Goal: Task Accomplishment & Management: Complete application form

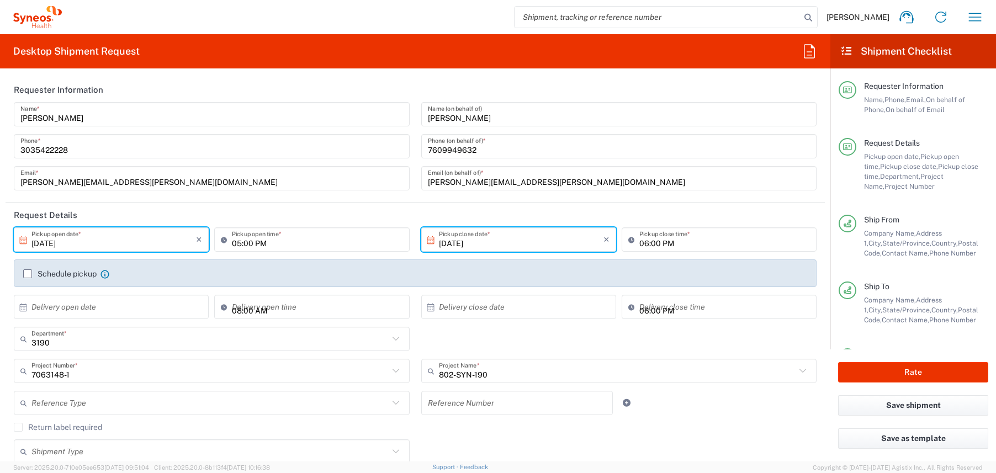
scroll to position [937, 0]
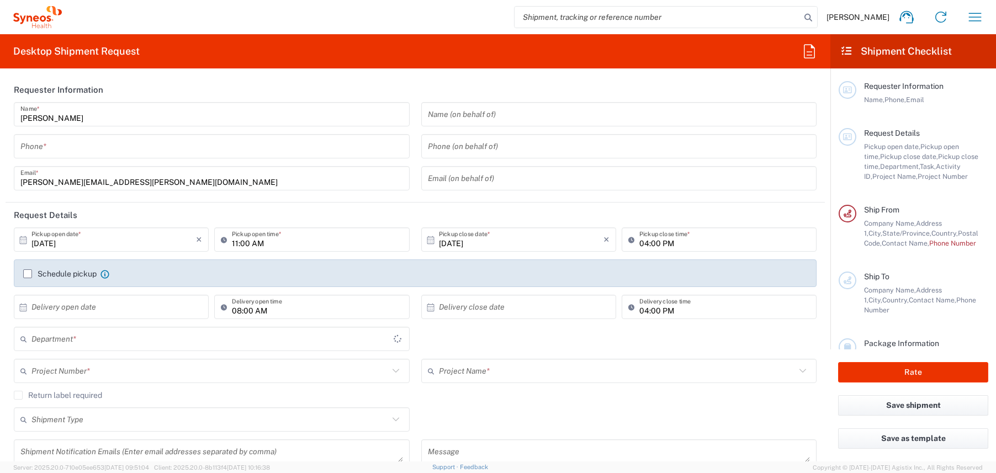
type input "3190"
type input "[PERSON_NAME] Rsrch Grp ([GEOGRAPHIC_DATA]) In"
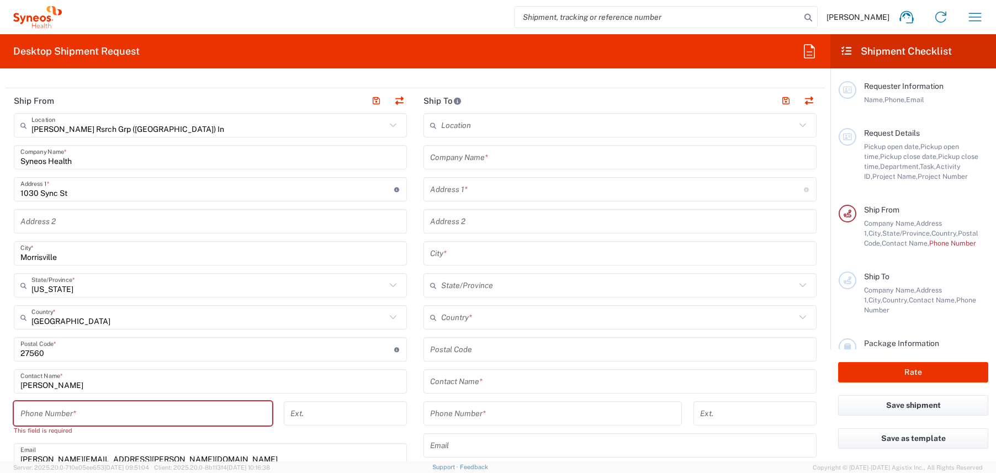
scroll to position [440, 0]
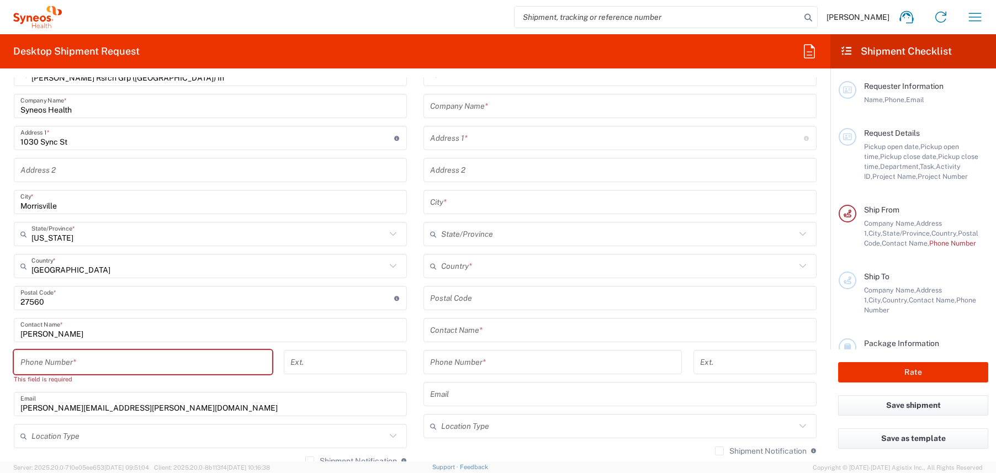
click at [470, 335] on input "text" at bounding box center [620, 330] width 380 height 19
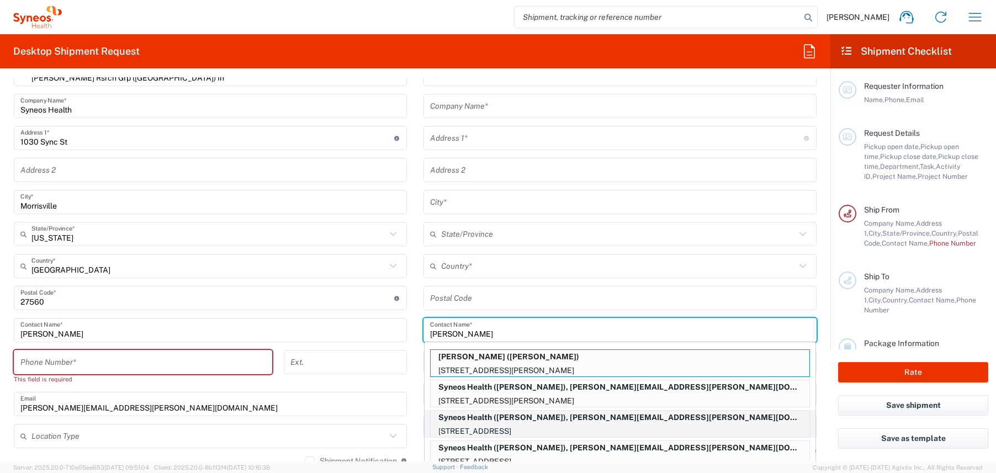
type input "[PERSON_NAME]"
click at [517, 420] on p "Syneos Health ([PERSON_NAME]), [PERSON_NAME][EMAIL_ADDRESS][PERSON_NAME][DOMAIN…" at bounding box center [620, 418] width 379 height 14
type input "Syneos Health"
type input "[STREET_ADDRESS]"
type input "APT 610"
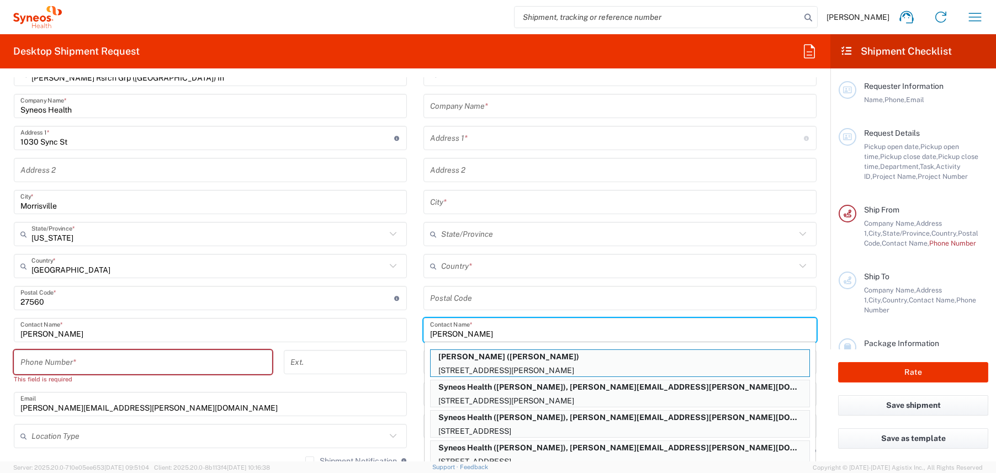
type input "[GEOGRAPHIC_DATA][PERSON_NAME]"
type input "[GEOGRAPHIC_DATA]"
type input "90401"
type input "[PERSON_NAME]"
type input "7609949632"
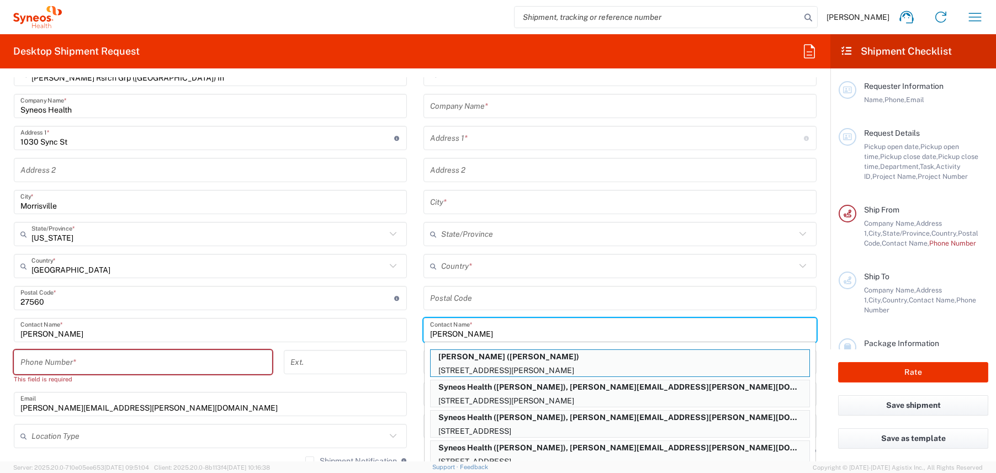
type input "[PERSON_NAME][EMAIL_ADDRESS][PERSON_NAME][DOMAIN_NAME]"
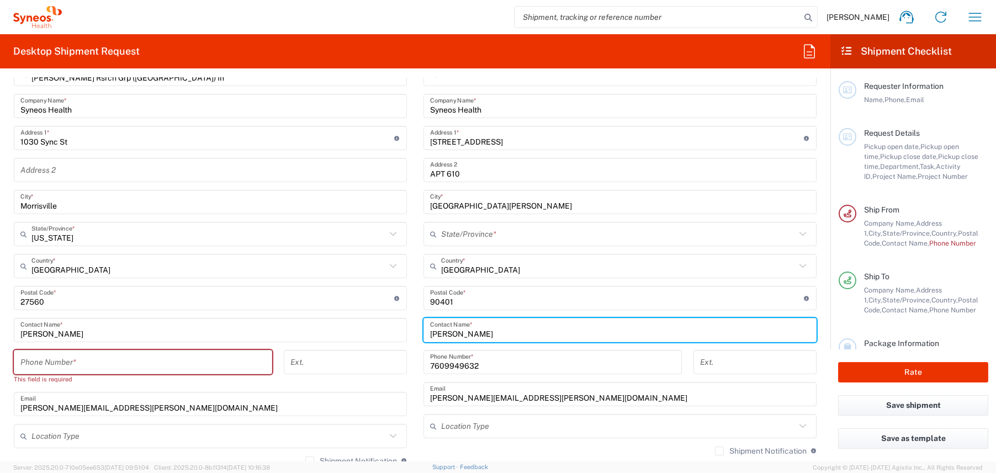
type input "[US_STATE]"
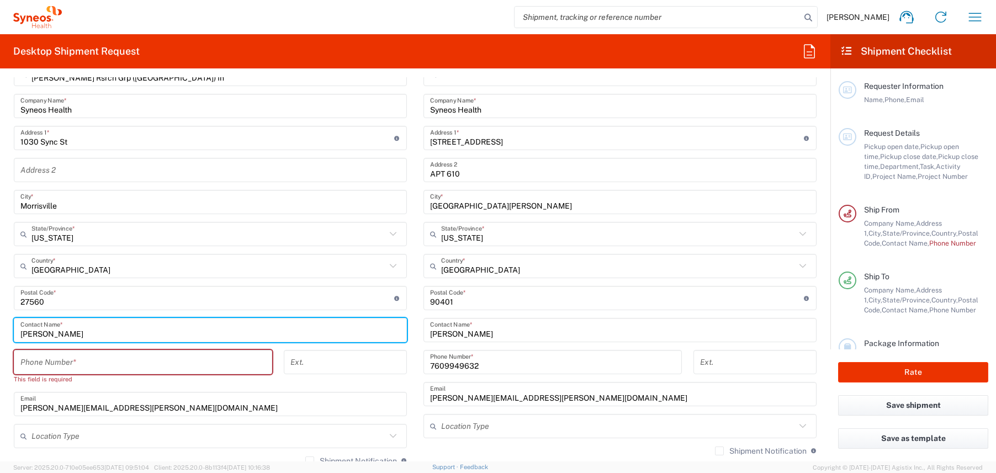
drag, startPoint x: 70, startPoint y: 334, endPoint x: 26, endPoint y: 333, distance: 43.6
click at [26, 333] on input "[PERSON_NAME]" at bounding box center [210, 330] width 380 height 19
click at [38, 332] on input "[PERSON_NAME]" at bounding box center [210, 330] width 380 height 19
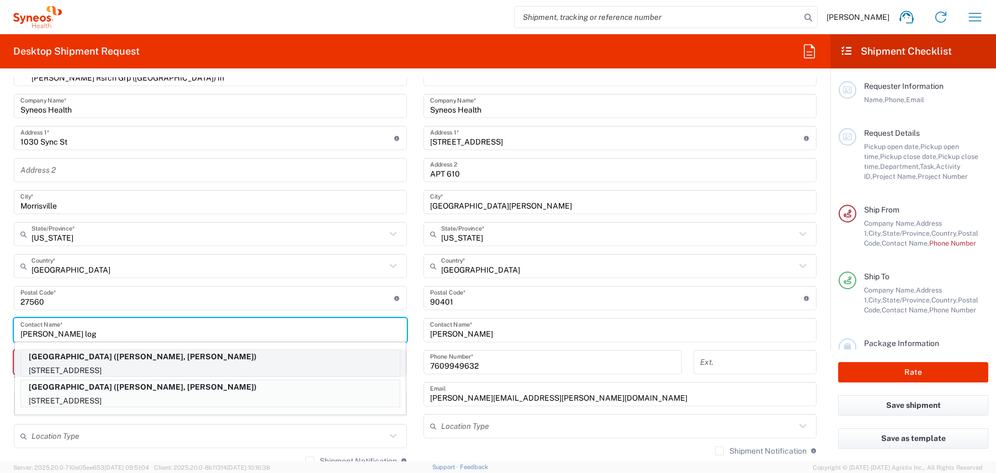
type input "[PERSON_NAME] log"
click at [132, 364] on p "[STREET_ADDRESS]" at bounding box center [210, 371] width 379 height 14
type input "[GEOGRAPHIC_DATA]"
type input "[STREET_ADDRESS]"
type input "Grant S260C, MC 5117"
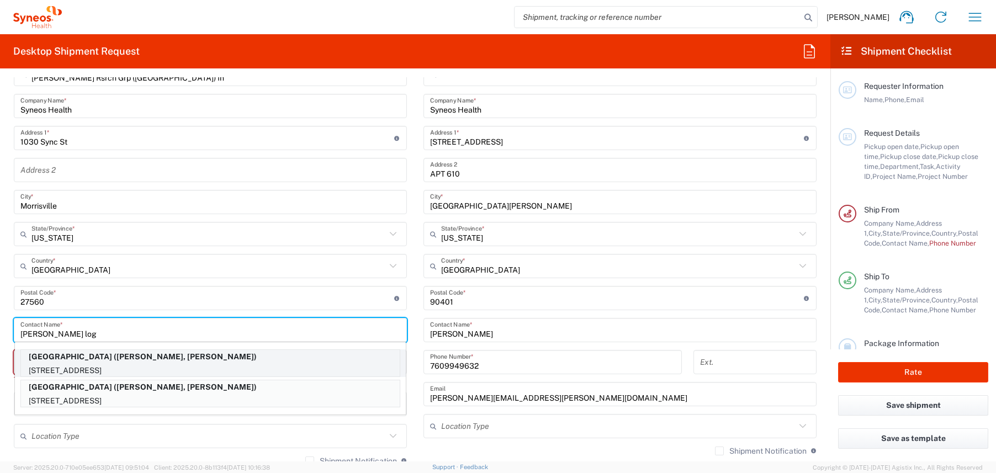
type input "[GEOGRAPHIC_DATA]"
type input "[US_STATE]"
type input "94305"
type input "[PERSON_NAME], [PERSON_NAME]"
type input "6504986210"
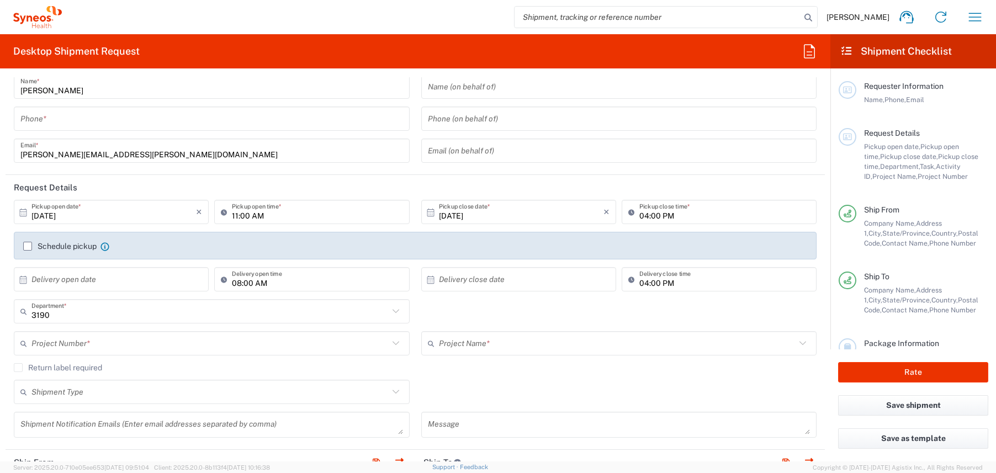
scroll to position [0, 0]
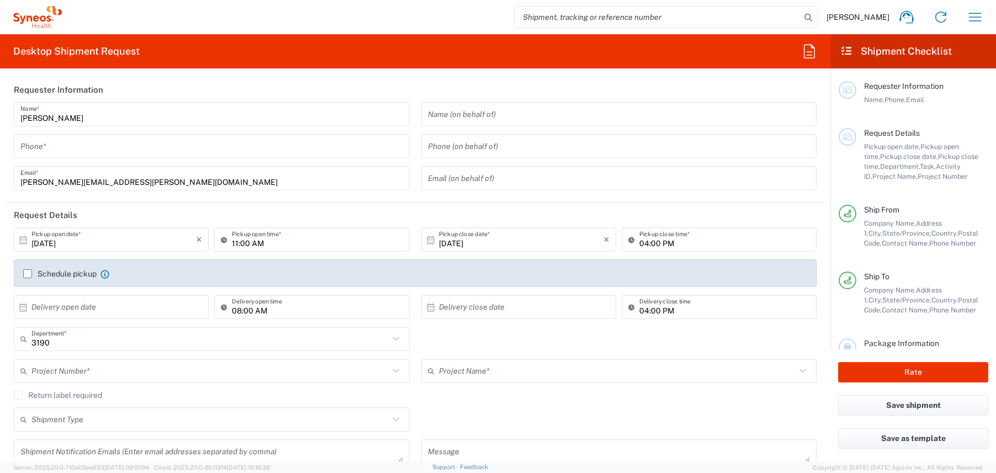
click at [83, 151] on input "tel" at bounding box center [211, 146] width 383 height 19
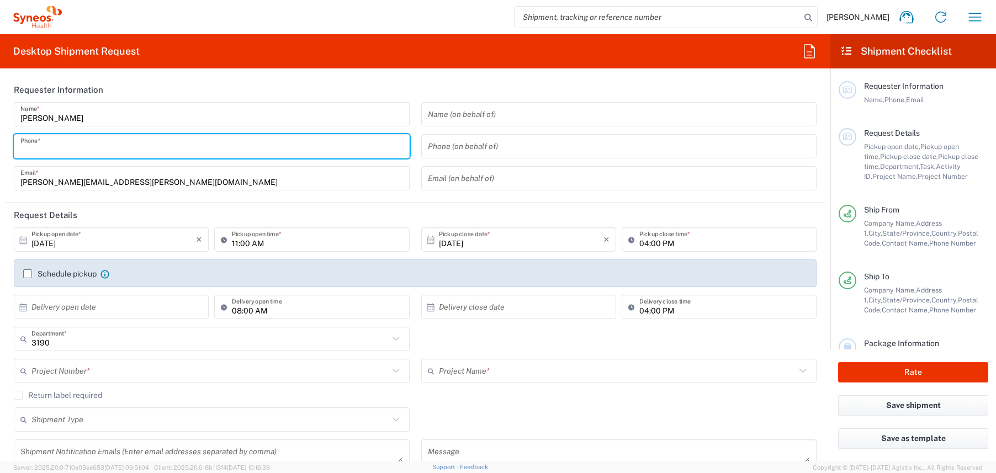
type input "3035422228"
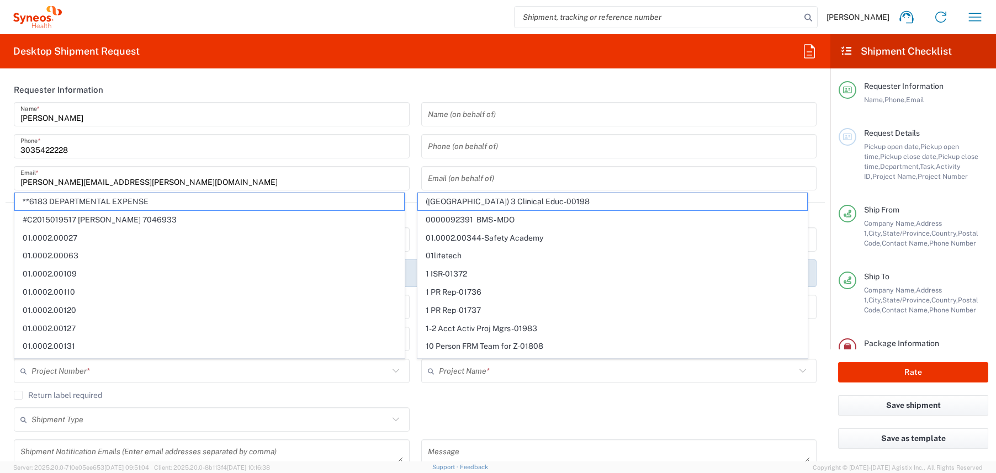
click at [370, 93] on header "Requester Information" at bounding box center [415, 89] width 819 height 25
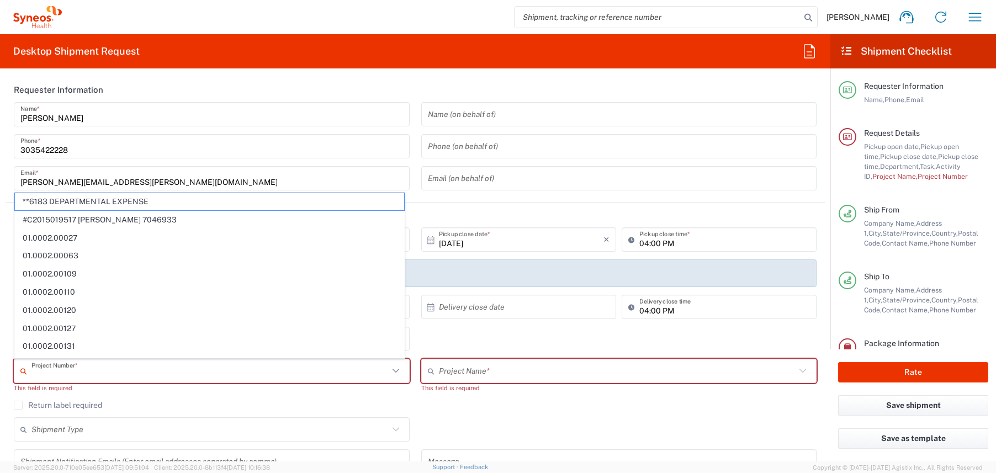
click at [91, 371] on input "text" at bounding box center [209, 371] width 357 height 19
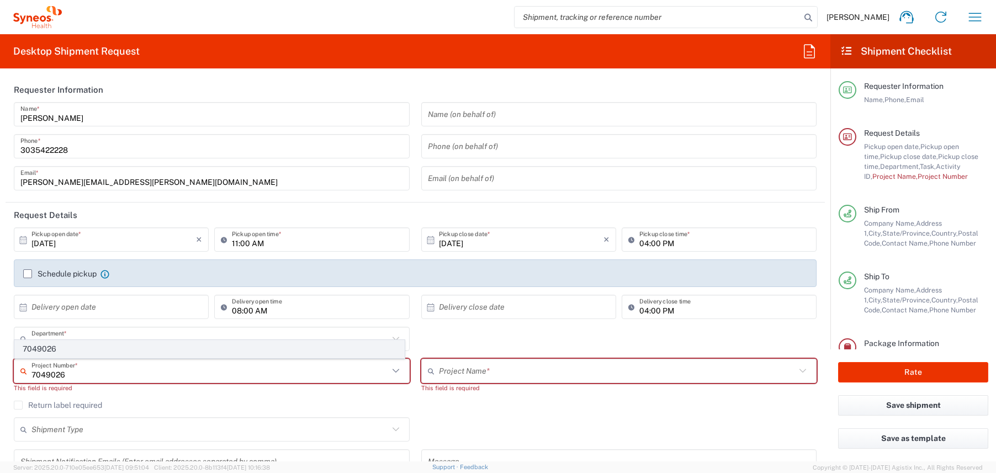
type input "7049026"
click at [78, 350] on span "7049026" at bounding box center [209, 349] width 389 height 17
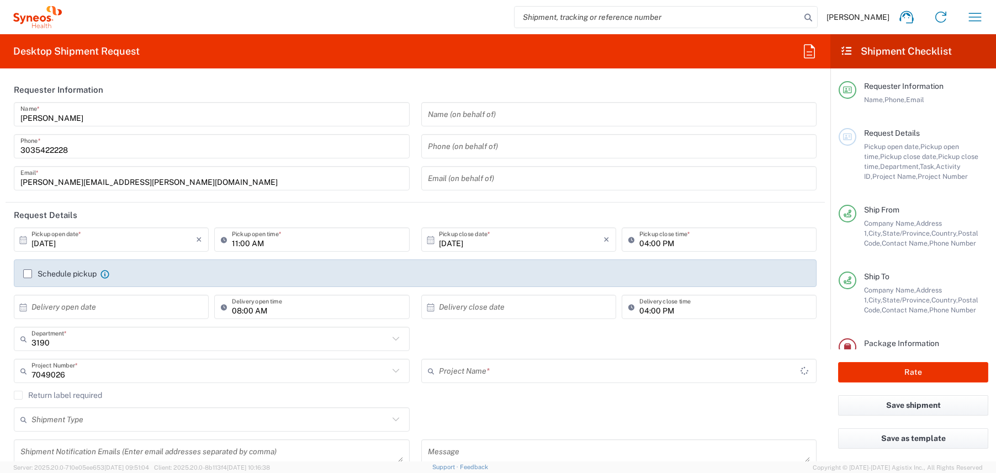
type input "802-NVR-047"
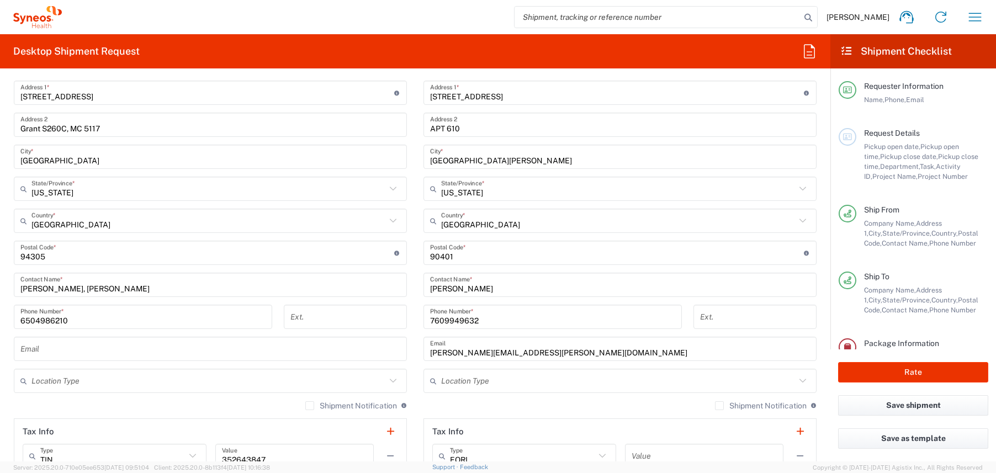
scroll to position [489, 0]
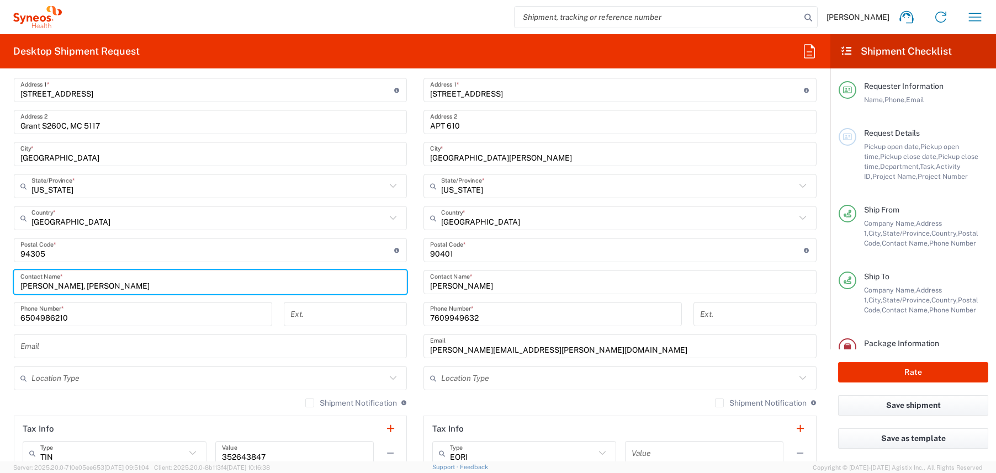
drag, startPoint x: 156, startPoint y: 288, endPoint x: 13, endPoint y: 287, distance: 143.0
click at [13, 287] on main "Location [PERSON_NAME] LLC-[GEOGRAPHIC_DATA] [GEOGRAPHIC_DATA] [GEOGRAPHIC_DATA…" at bounding box center [211, 246] width 410 height 464
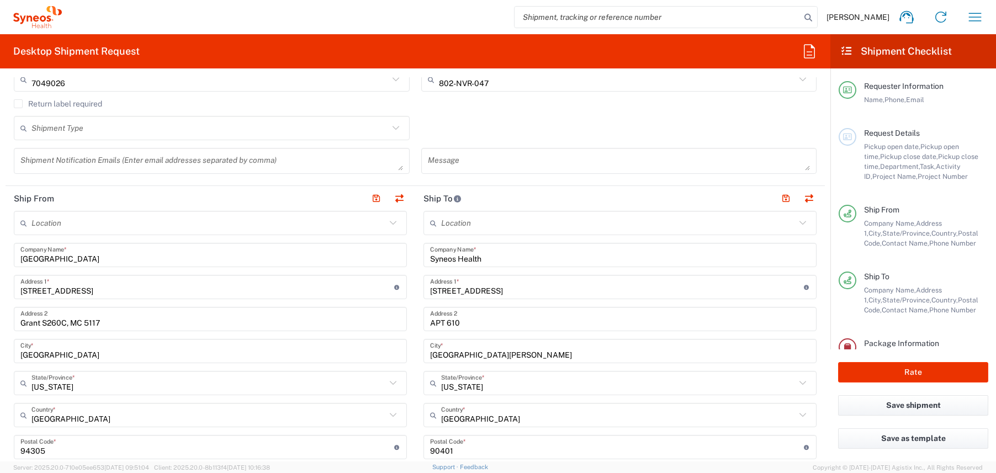
scroll to position [0, 0]
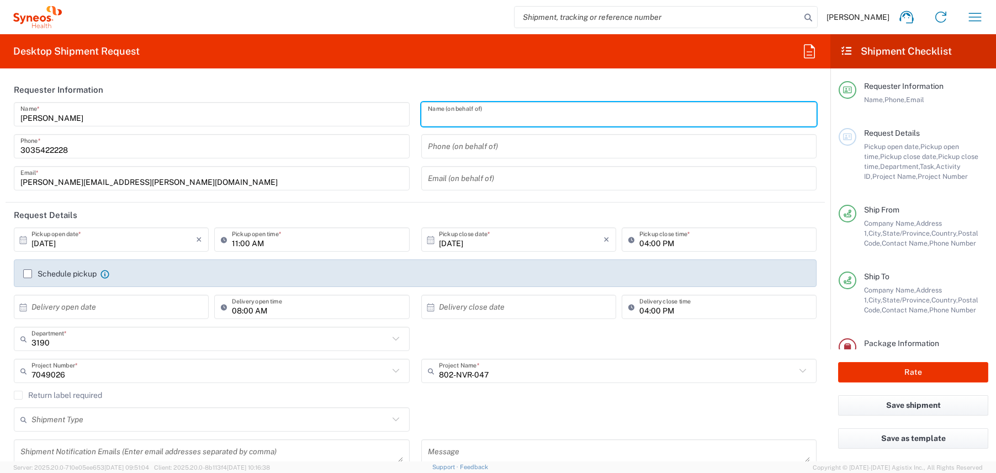
click at [462, 120] on input "text" at bounding box center [619, 114] width 383 height 19
paste input "[PERSON_NAME], [PERSON_NAME]"
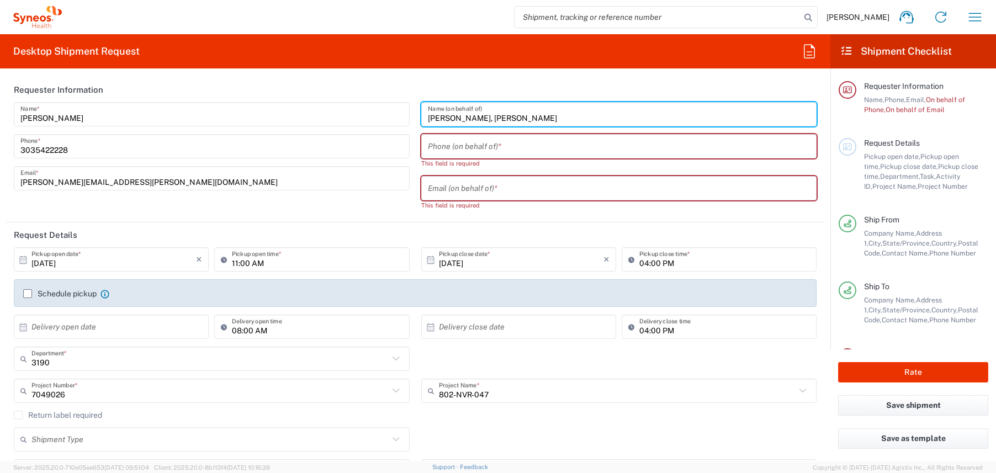
type input "[PERSON_NAME], [PERSON_NAME]"
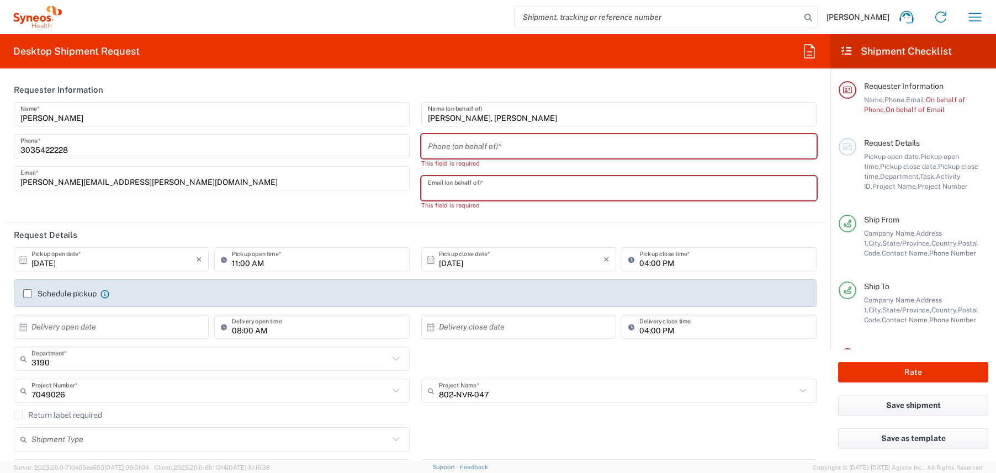
click at [486, 194] on input "text" at bounding box center [619, 188] width 383 height 19
paste input "[EMAIL_ADDRESS][DOMAIN_NAME]"
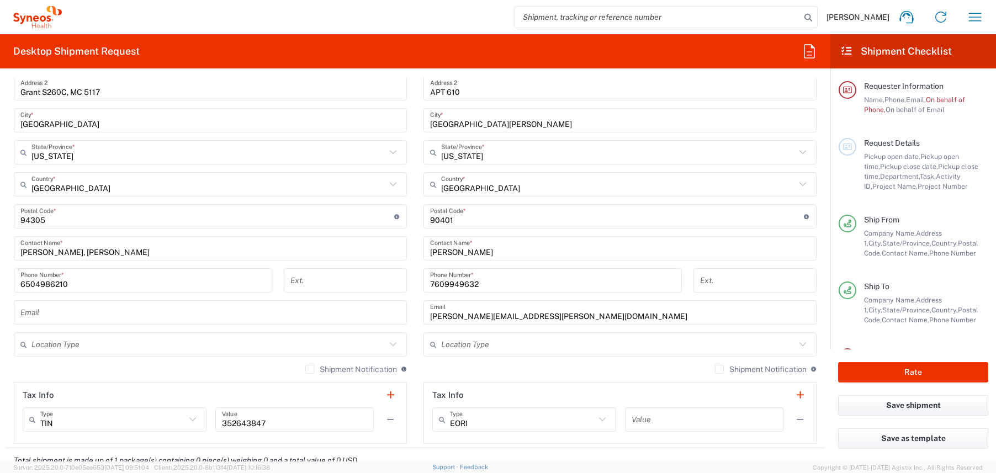
scroll to position [537, 0]
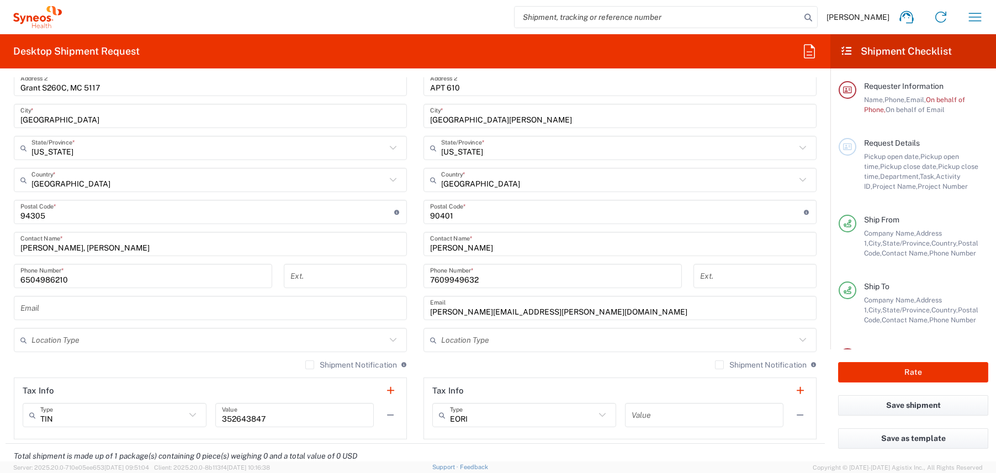
type input "[EMAIL_ADDRESS][DOMAIN_NAME]"
click at [85, 303] on input "text" at bounding box center [210, 308] width 380 height 19
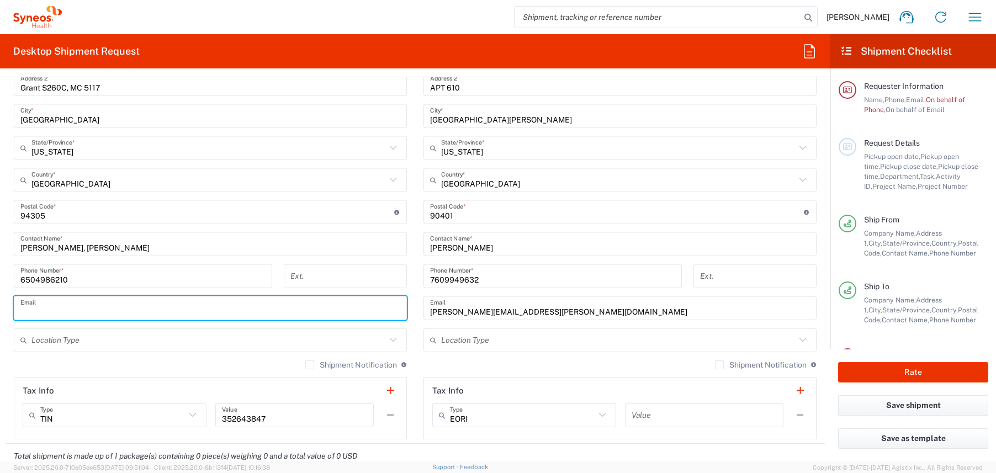
paste input "[EMAIL_ADDRESS][DOMAIN_NAME]"
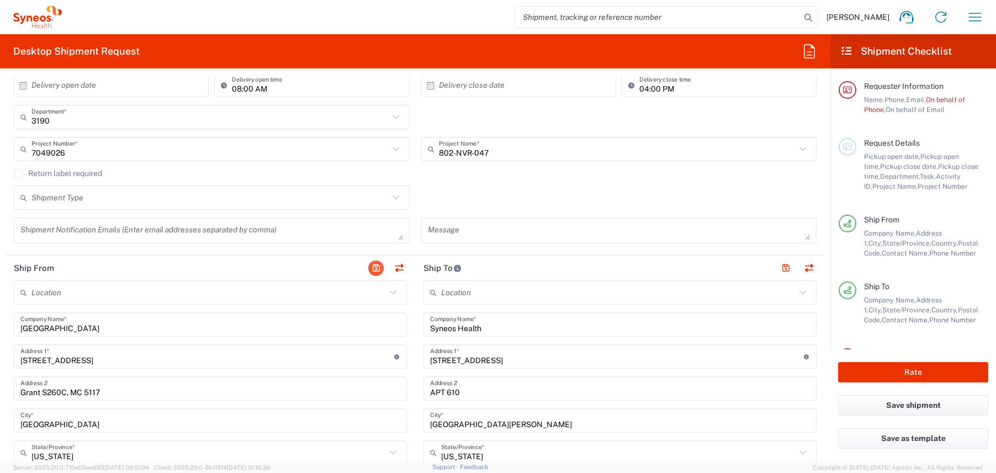
scroll to position [232, 0]
type input "[EMAIL_ADDRESS][DOMAIN_NAME]"
click at [374, 263] on button "button" at bounding box center [375, 267] width 15 height 15
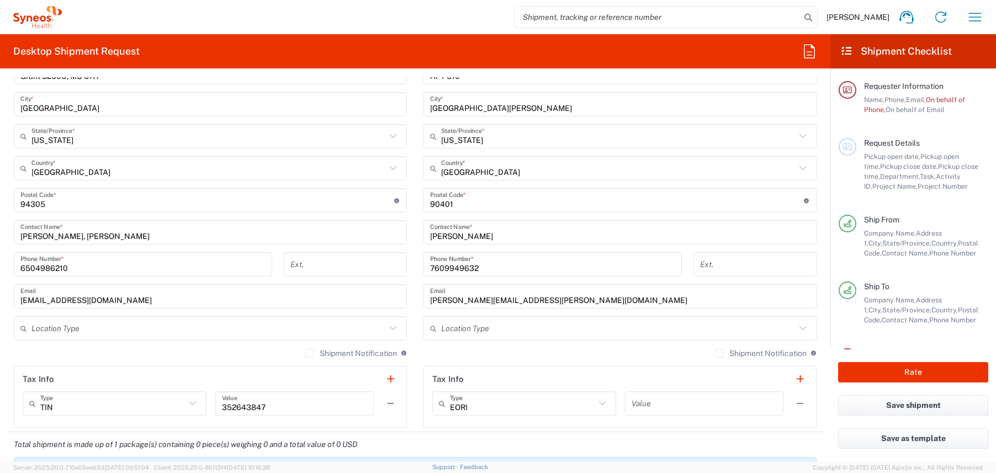
scroll to position [598, 0]
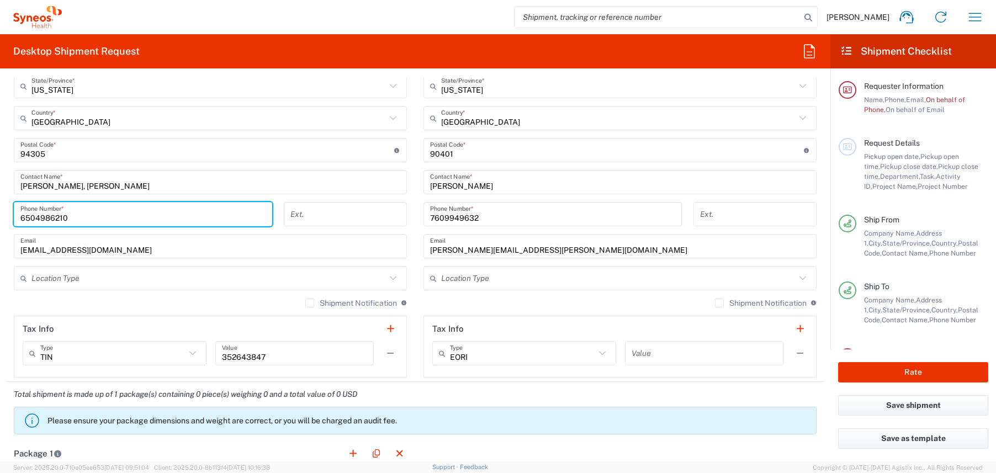
drag, startPoint x: 85, startPoint y: 218, endPoint x: 20, endPoint y: 219, distance: 64.6
click at [20, 219] on input "6504986210" at bounding box center [142, 214] width 245 height 19
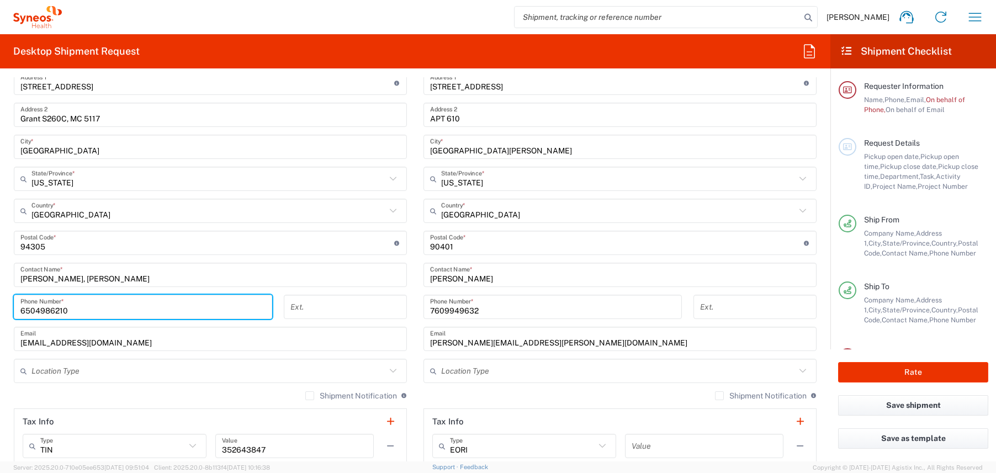
scroll to position [0, 0]
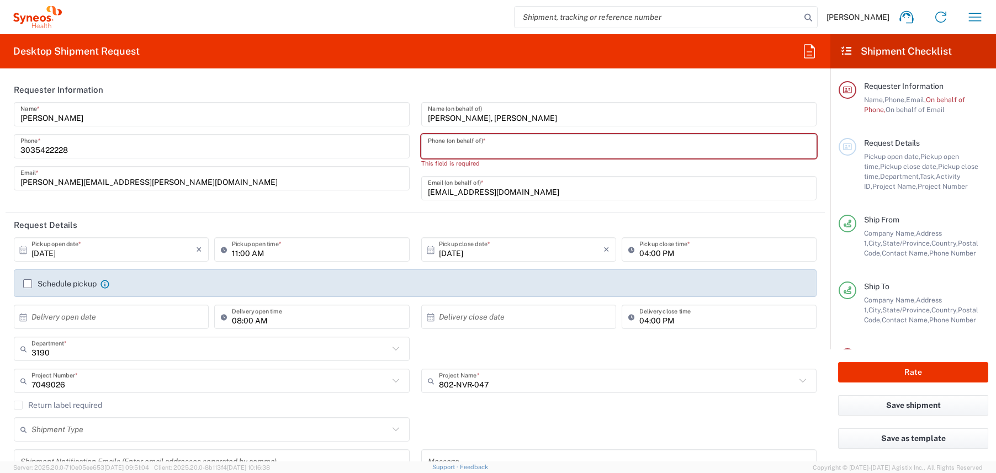
click at [479, 147] on input "tel" at bounding box center [619, 146] width 383 height 19
paste input "6504986210"
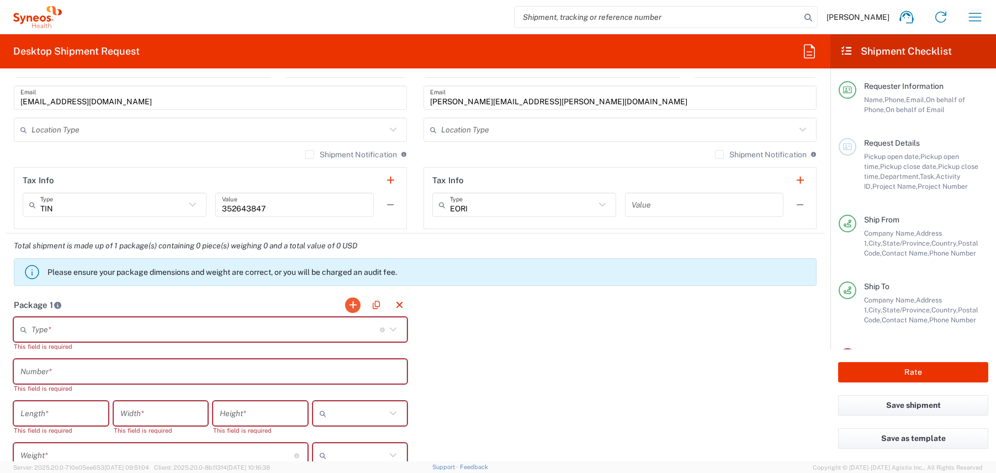
scroll to position [739, 0]
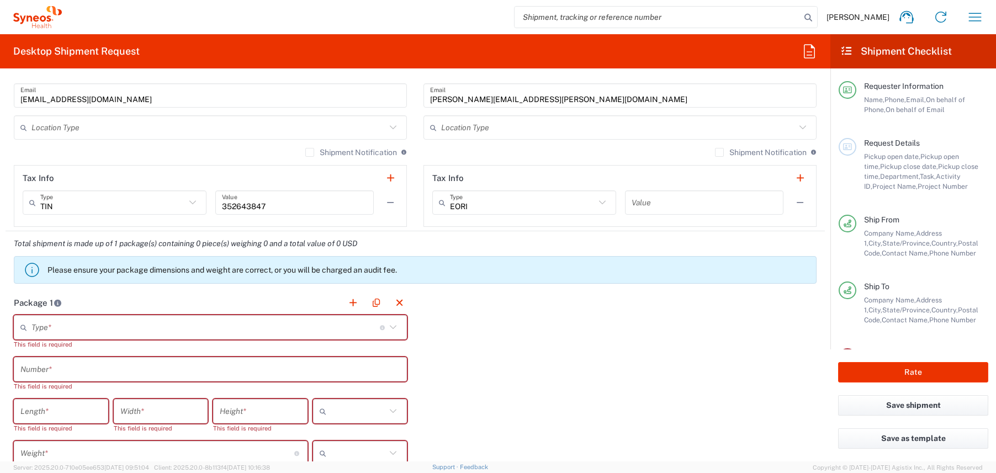
type input "6504986210"
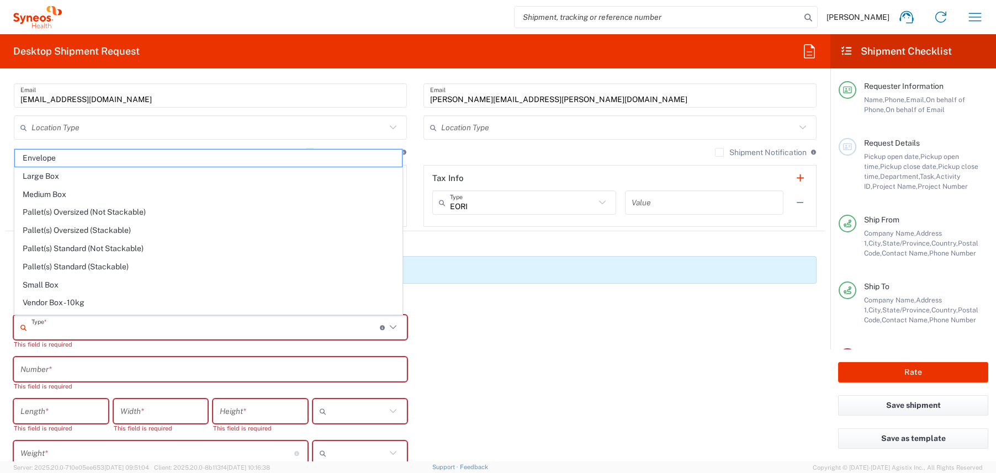
click at [286, 333] on input "text" at bounding box center [205, 327] width 348 height 19
click at [78, 281] on span "Small Box" at bounding box center [208, 285] width 387 height 17
type input "Small Box"
type input "12.25"
type input "11"
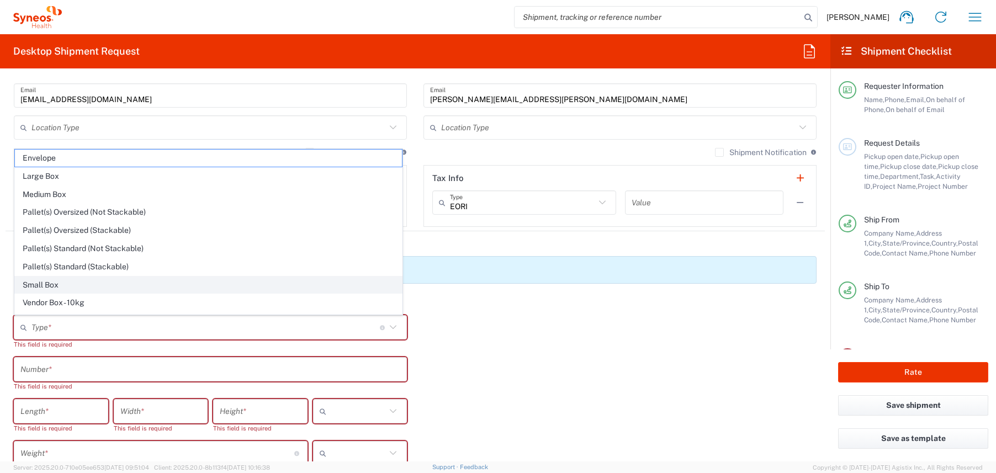
type input "1.5"
type input "in"
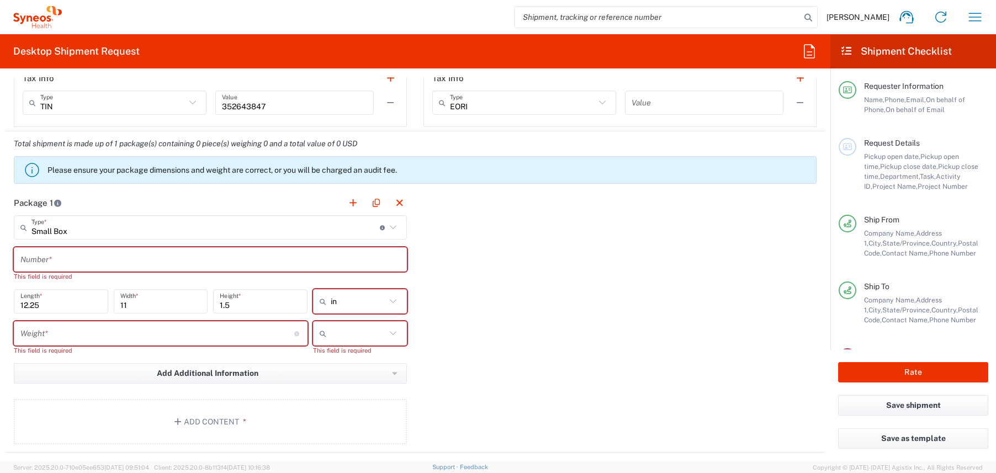
scroll to position [841, 0]
click at [152, 259] on input "text" at bounding box center [210, 257] width 380 height 19
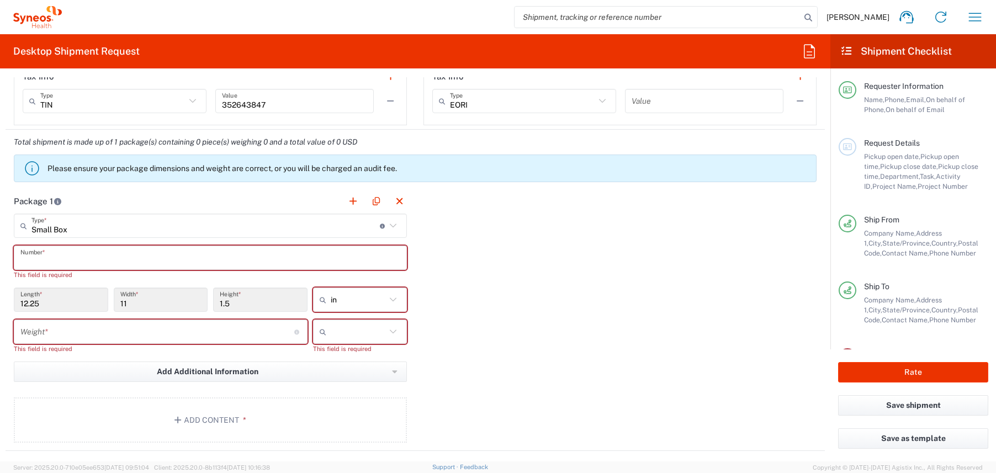
click at [152, 259] on input "text" at bounding box center [210, 257] width 380 height 19
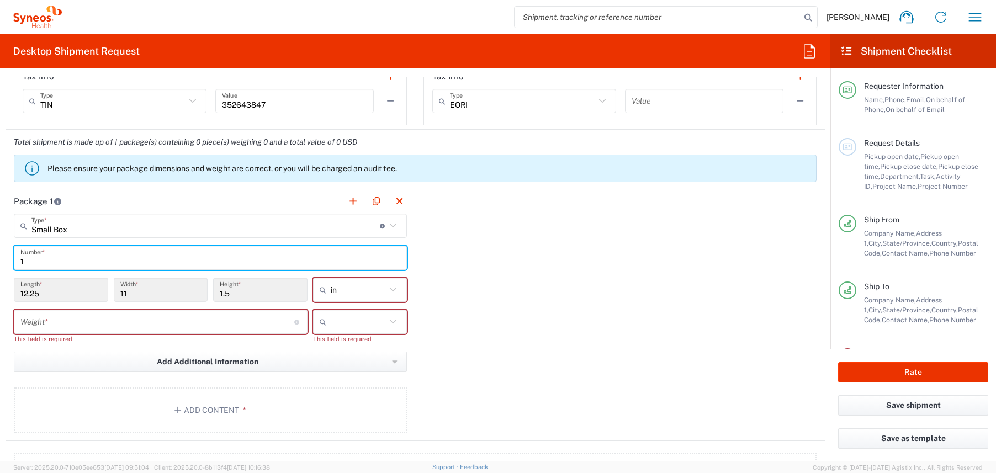
type input "1"
click at [139, 322] on input "number" at bounding box center [157, 321] width 274 height 19
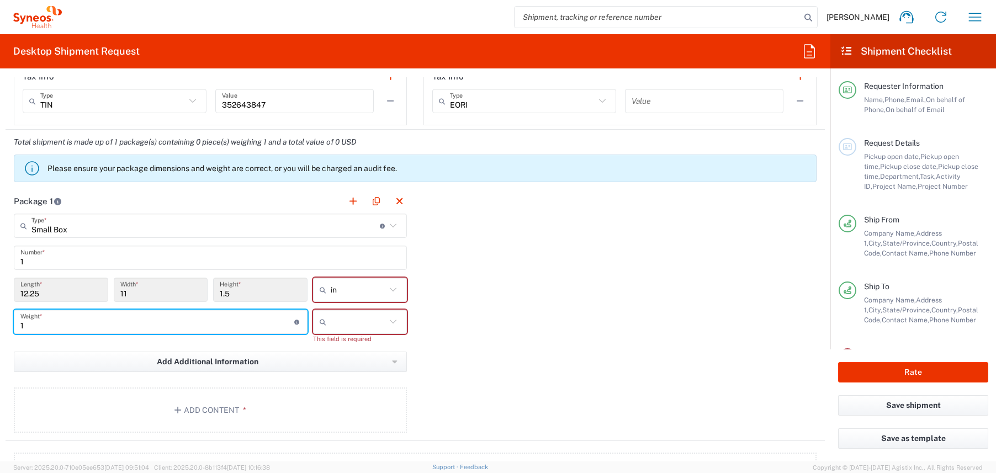
type input "1"
click at [348, 320] on input "text" at bounding box center [359, 322] width 56 height 18
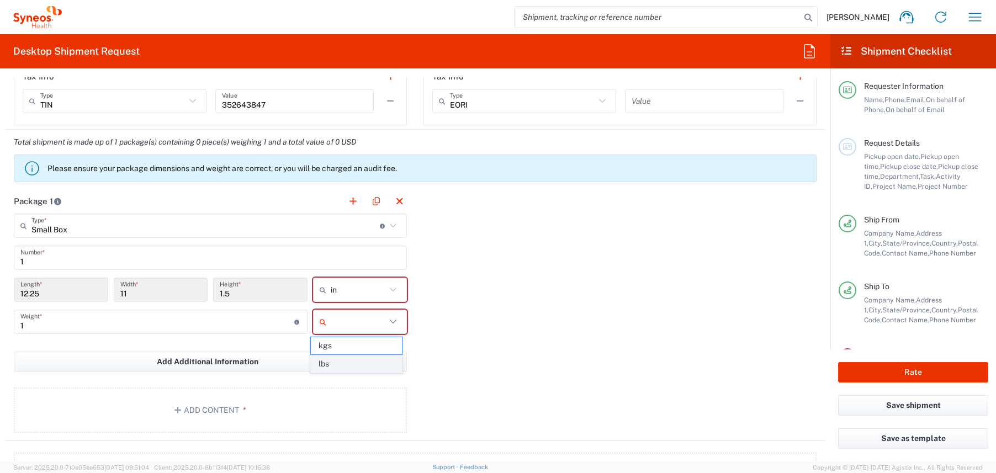
click at [336, 364] on span "lbs" at bounding box center [356, 363] width 91 height 17
type input "lbs"
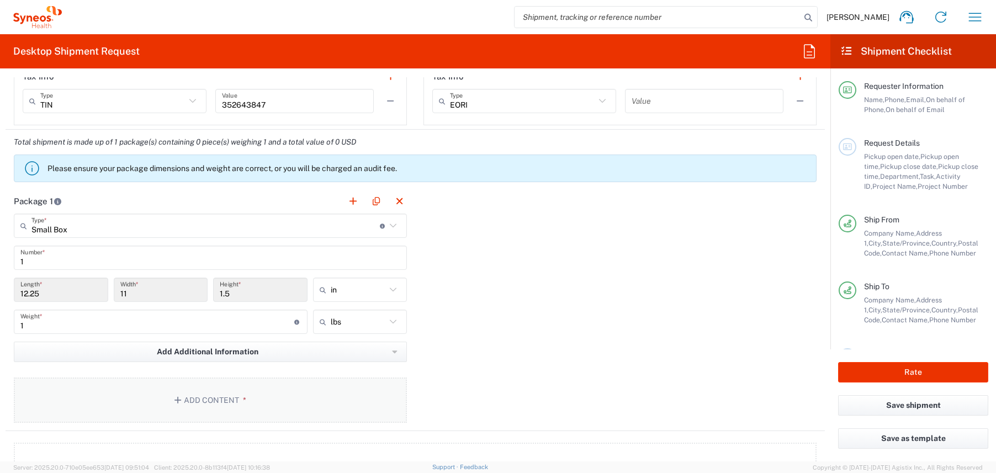
click at [323, 386] on button "Add Content *" at bounding box center [210, 400] width 393 height 45
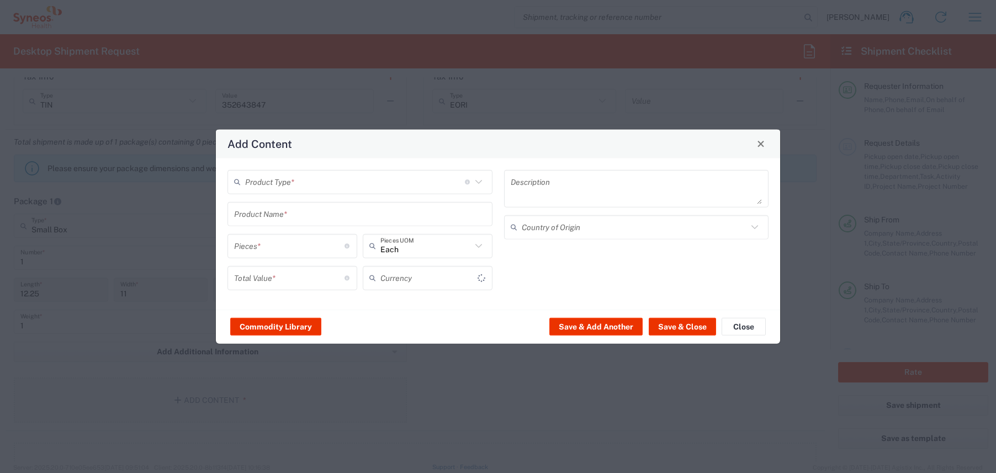
type input "US Dollar"
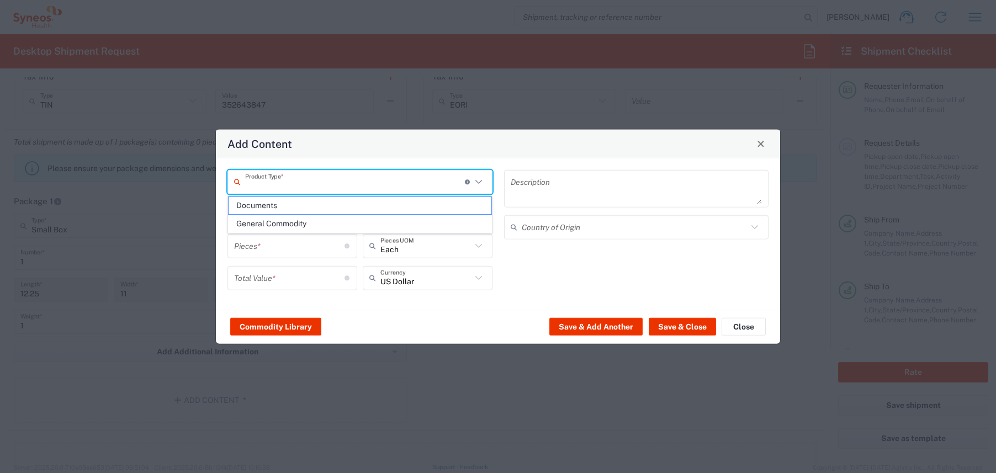
click at [290, 185] on input "text" at bounding box center [355, 181] width 220 height 19
click at [280, 222] on span "General Commodity" at bounding box center [360, 223] width 263 height 17
type input "General Commodity"
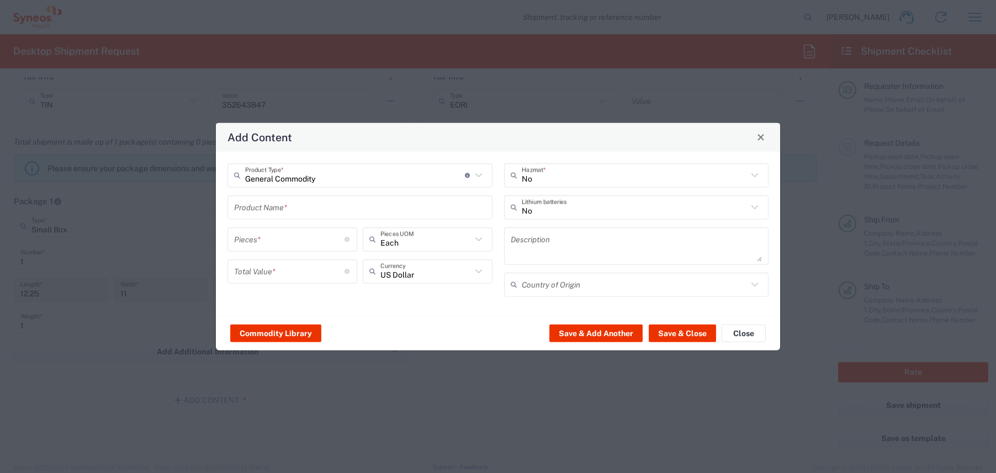
click at [280, 208] on input "text" at bounding box center [360, 207] width 252 height 19
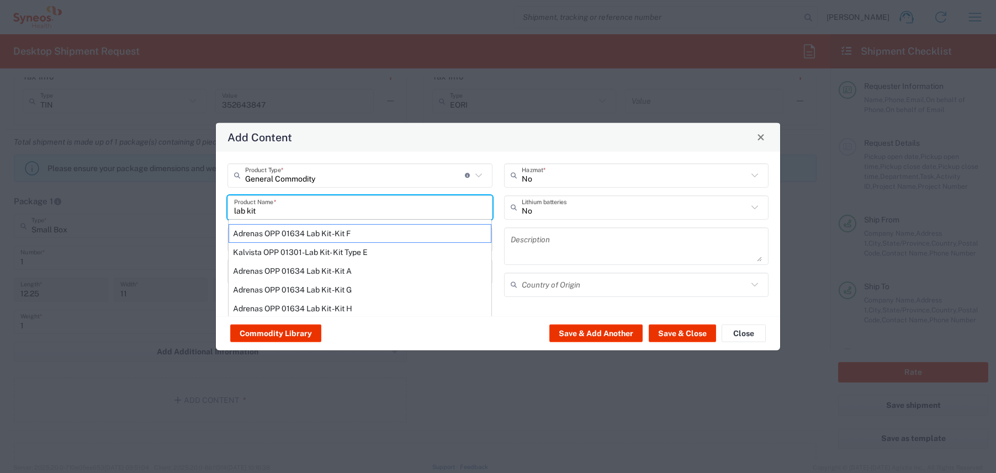
type input "lab kit"
click at [460, 139] on div "Add Content" at bounding box center [498, 137] width 564 height 29
click at [534, 343] on div "Commodity Library Save & Add Another Save & Close Close" at bounding box center [498, 333] width 564 height 35
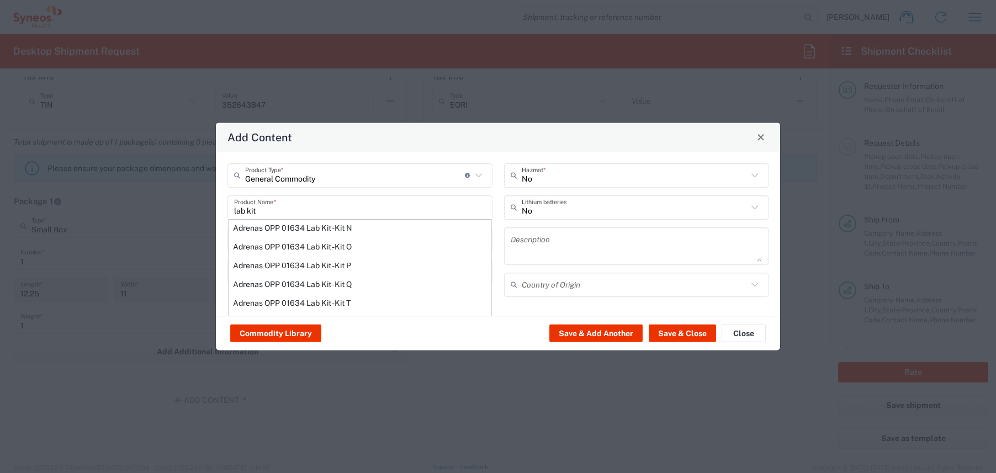
scroll to position [100, 0]
click at [505, 141] on div "Add Content" at bounding box center [498, 137] width 564 height 29
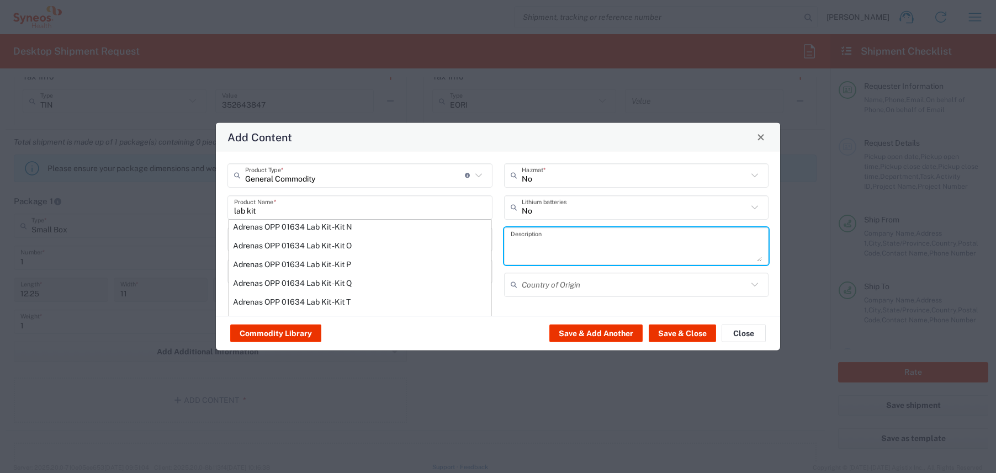
click at [568, 243] on textarea at bounding box center [637, 245] width 252 height 31
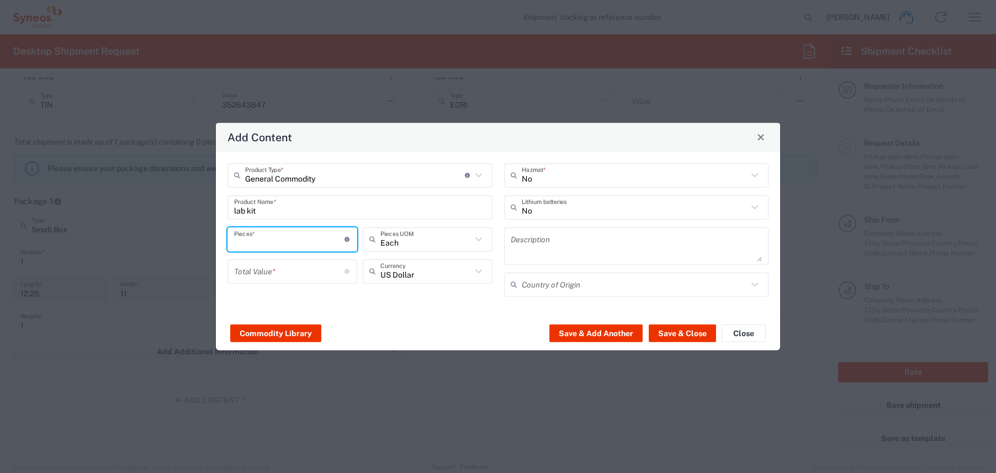
click at [296, 246] on input "number" at bounding box center [289, 239] width 110 height 19
type input "1"
click at [294, 274] on input "number" at bounding box center [289, 271] width 110 height 19
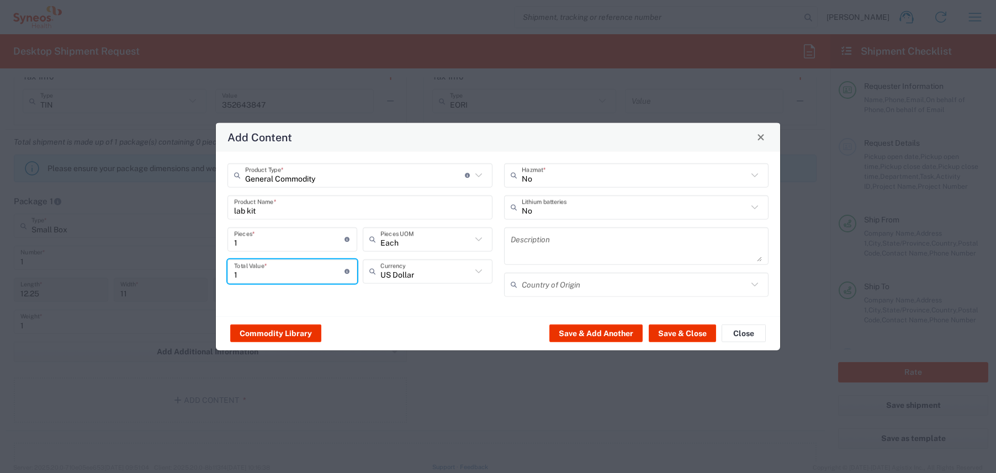
type input "1"
click at [587, 246] on textarea at bounding box center [637, 245] width 252 height 31
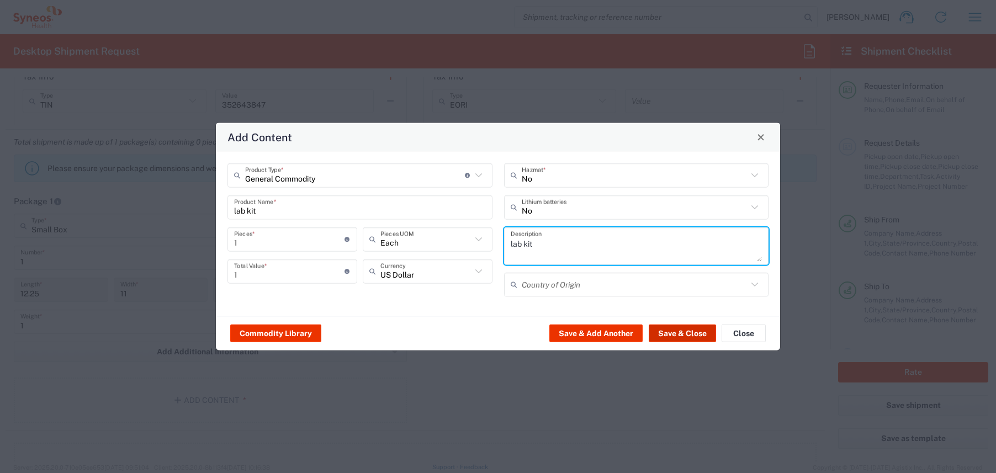
type textarea "lab kit"
click at [686, 333] on button "Save & Close" at bounding box center [682, 334] width 67 height 18
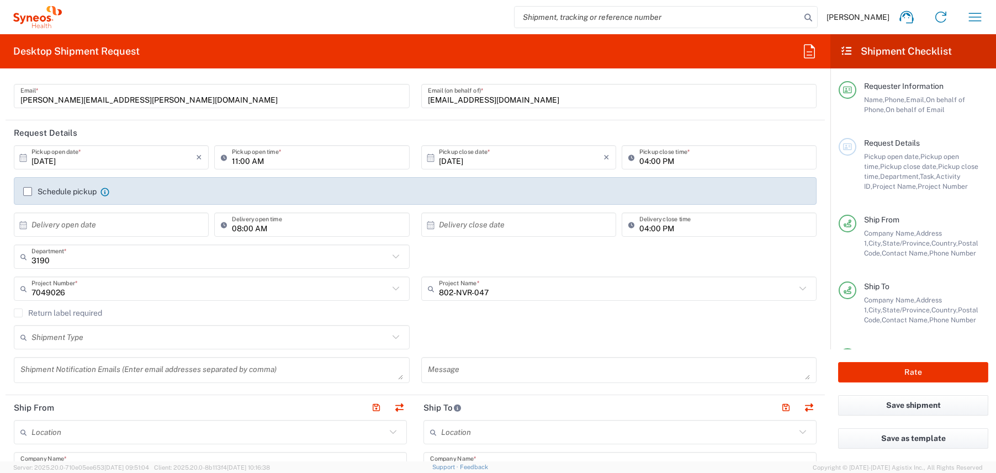
scroll to position [0, 0]
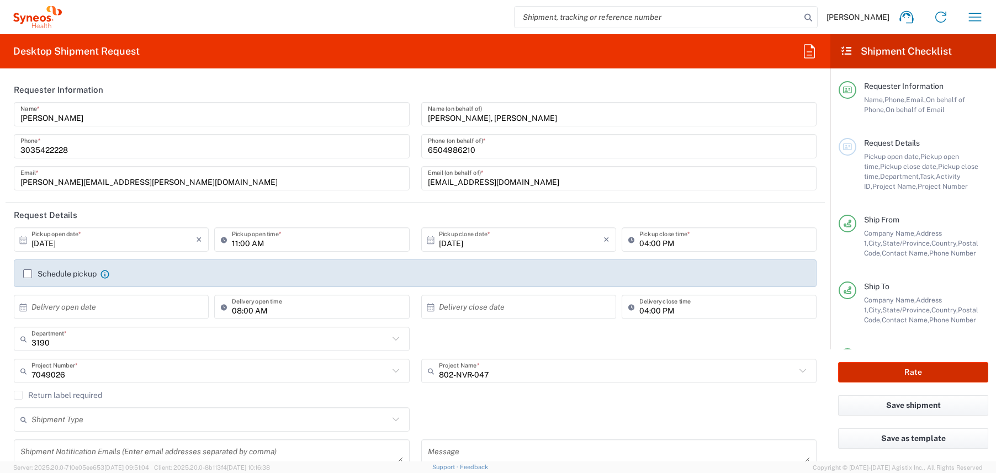
click at [894, 374] on button "Rate" at bounding box center [913, 372] width 150 height 20
type input "7049026"
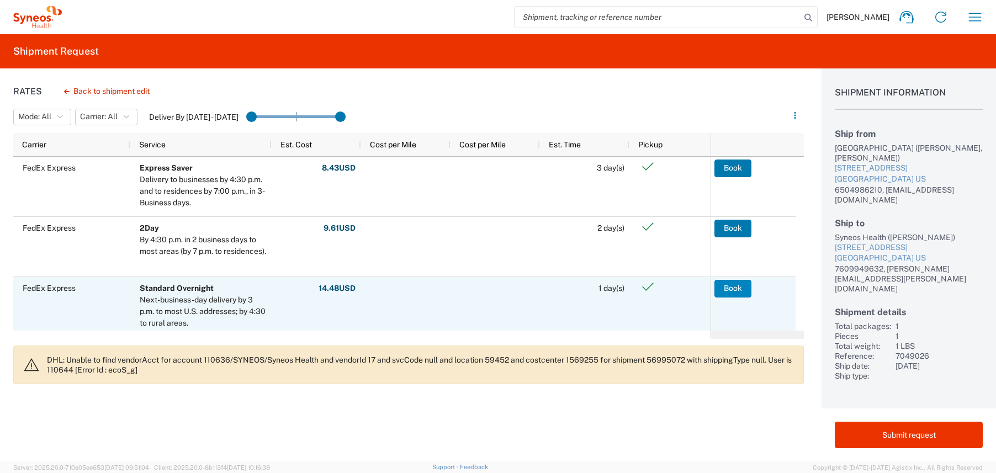
click at [739, 284] on button "Book" at bounding box center [732, 289] width 37 height 18
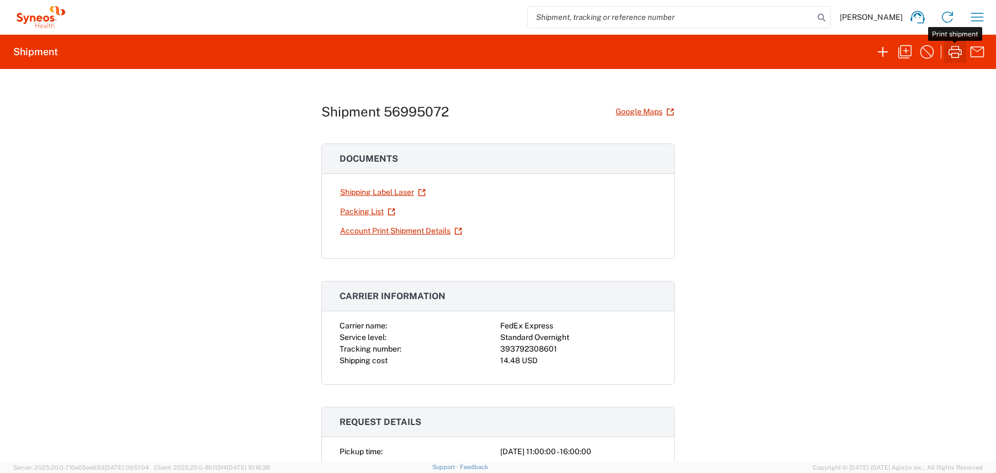
click at [954, 56] on icon "button" at bounding box center [955, 52] width 18 height 18
